Goal: Task Accomplishment & Management: Use online tool/utility

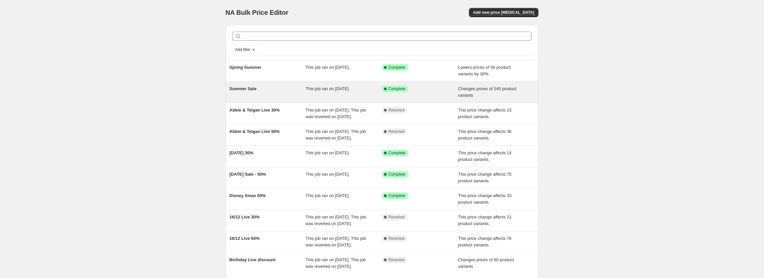
click at [237, 89] on span "Summer Sale" at bounding box center [242, 88] width 27 height 5
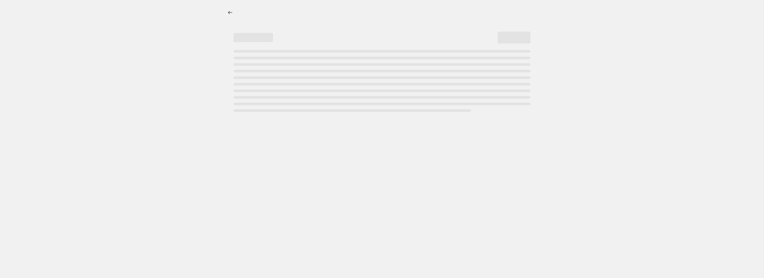
select select "collection"
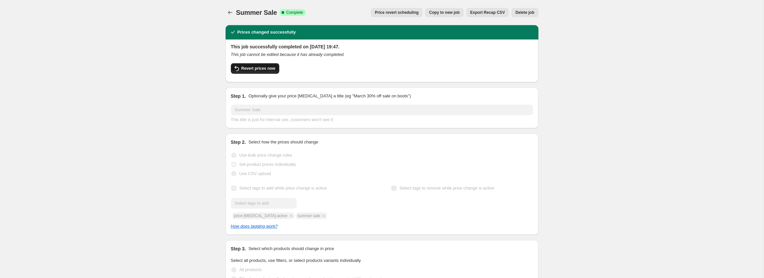
click at [255, 67] on span "Revert prices now" at bounding box center [258, 68] width 34 height 5
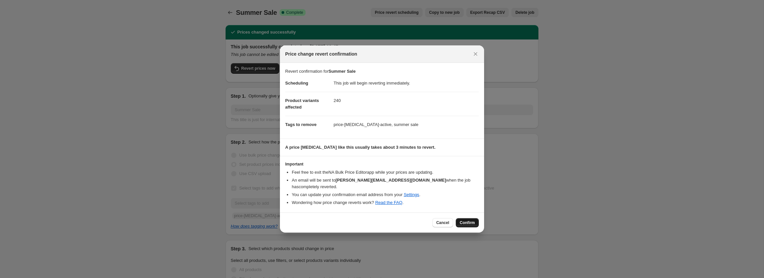
click at [465, 221] on span "Confirm" at bounding box center [467, 222] width 15 height 5
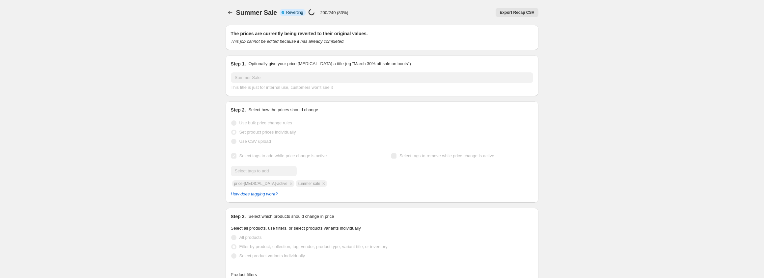
select select "collection"
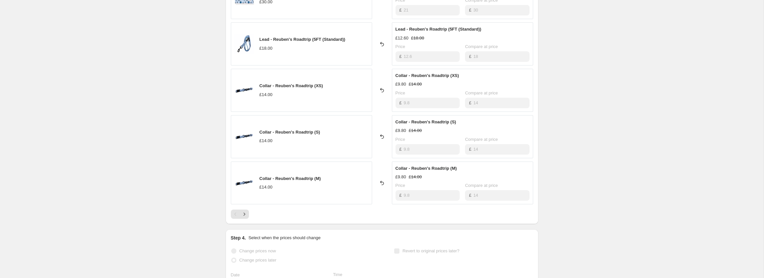
scroll to position [407, 0]
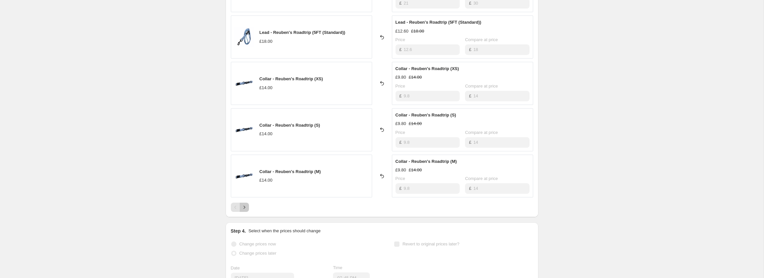
click at [244, 208] on icon "Next" at bounding box center [244, 207] width 7 height 7
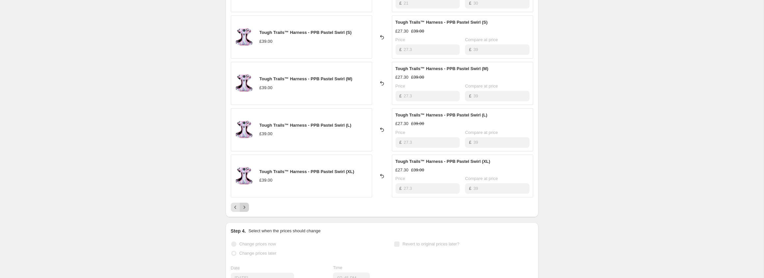
click at [244, 208] on icon "Next" at bounding box center [244, 207] width 7 height 7
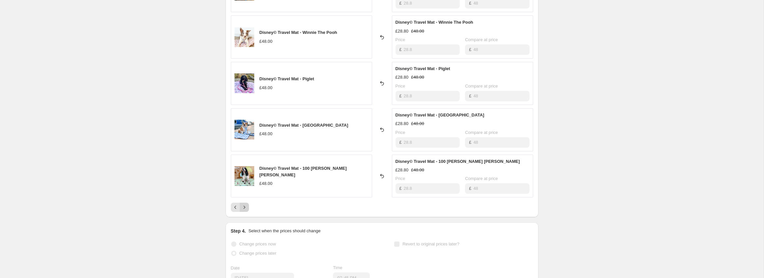
click at [244, 208] on icon "Next" at bounding box center [244, 207] width 7 height 7
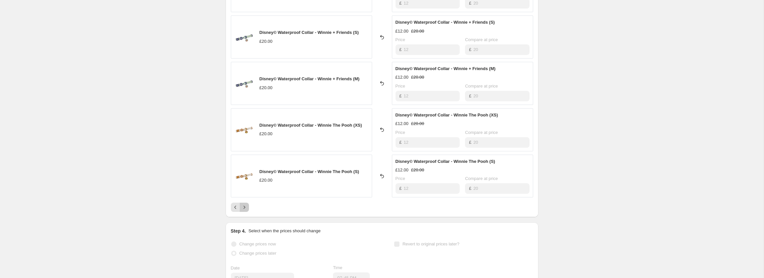
click at [244, 208] on icon "Next" at bounding box center [244, 207] width 7 height 7
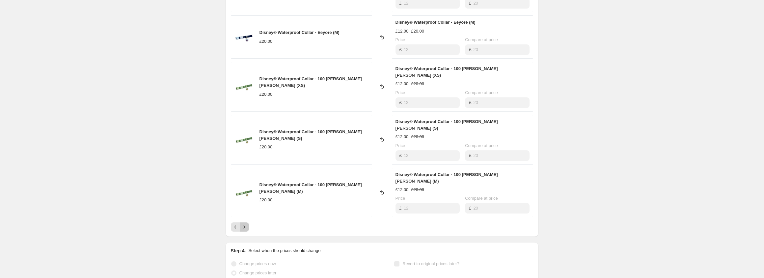
click at [244, 224] on icon "Next" at bounding box center [244, 227] width 7 height 7
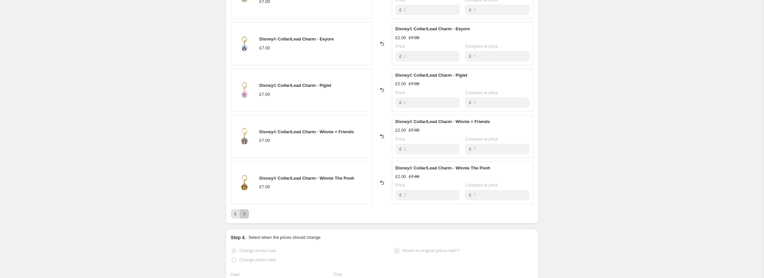
click at [244, 211] on icon "Next" at bounding box center [244, 214] width 7 height 7
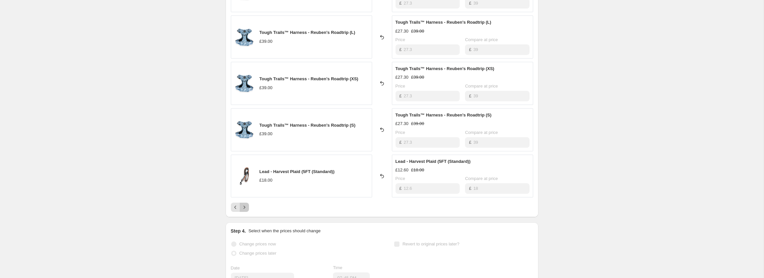
click at [244, 208] on icon "Next" at bounding box center [244, 207] width 7 height 7
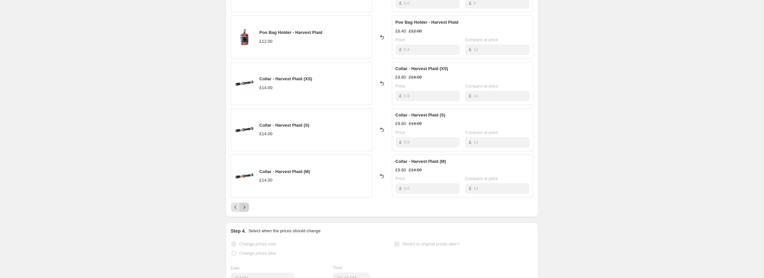
click at [244, 208] on icon "Next" at bounding box center [244, 207] width 7 height 7
